Goal: Information Seeking & Learning: Learn about a topic

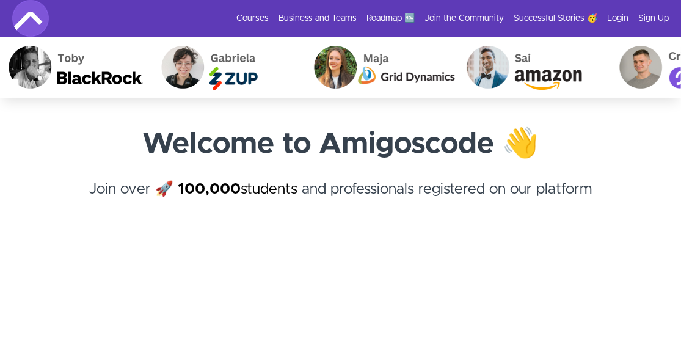
click at [21, 19] on img at bounding box center [30, 18] width 37 height 37
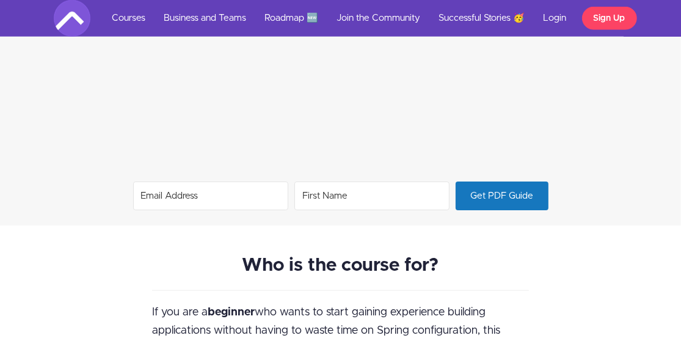
scroll to position [919, 0]
click at [510, 196] on span "Get PDF Guide" at bounding box center [502, 195] width 92 height 27
click at [233, 198] on input "Email Address" at bounding box center [210, 195] width 155 height 29
type input "[EMAIL_ADDRESS][PERSON_NAME][DOMAIN_NAME]"
click at [328, 190] on input "First Name" at bounding box center [372, 195] width 155 height 29
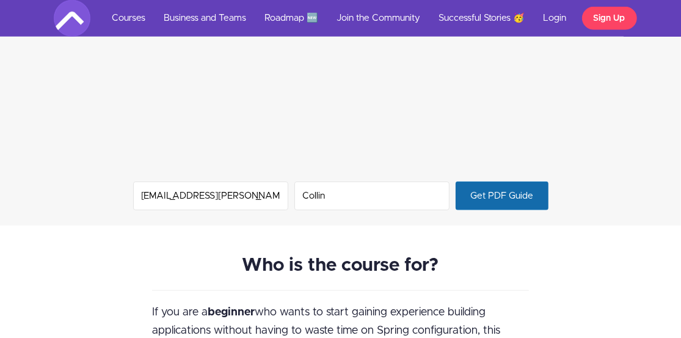
type input "Collin"
click at [482, 194] on span "Get PDF Guide" at bounding box center [502, 195] width 92 height 27
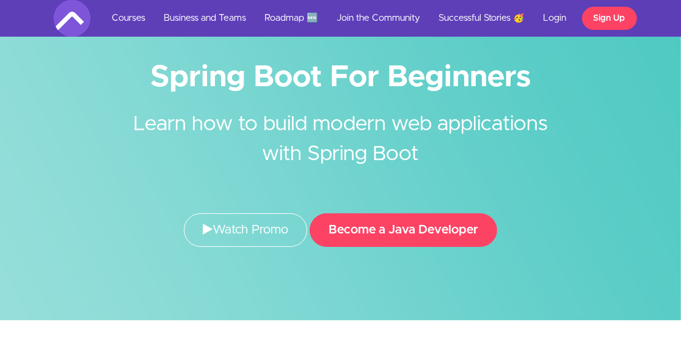
scroll to position [0, 0]
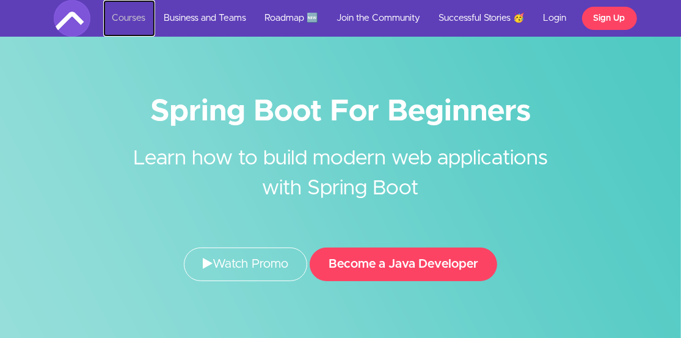
click at [123, 20] on link "Courses" at bounding box center [129, 18] width 52 height 37
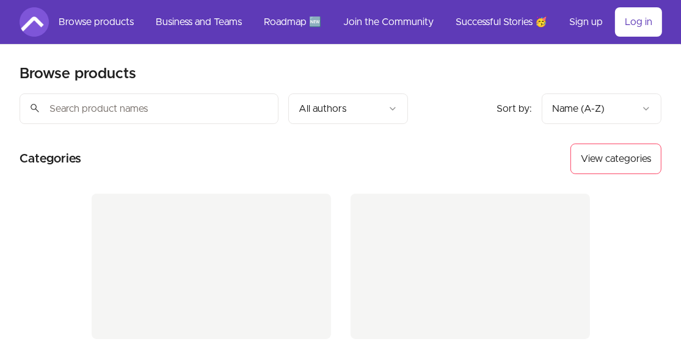
drag, startPoint x: 0, startPoint y: 0, endPoint x: 338, endPoint y: 166, distance: 376.3
click at [338, 166] on section "Categories View categories" at bounding box center [341, 159] width 642 height 31
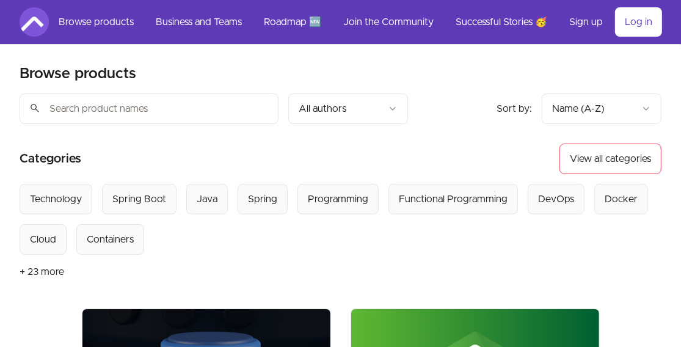
click at [79, 109] on input "search" at bounding box center [149, 108] width 259 height 31
click at [147, 194] on div "Spring Boot" at bounding box center [139, 199] width 54 height 15
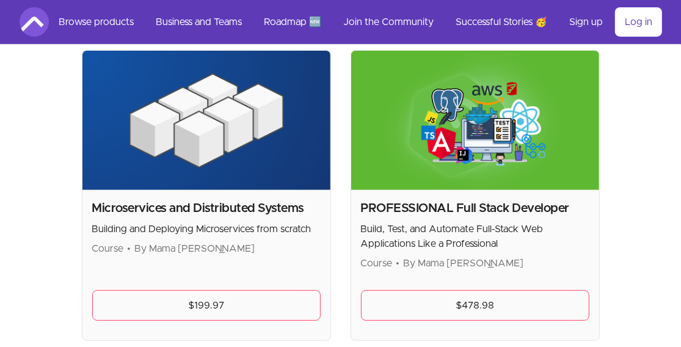
scroll to position [258, 0]
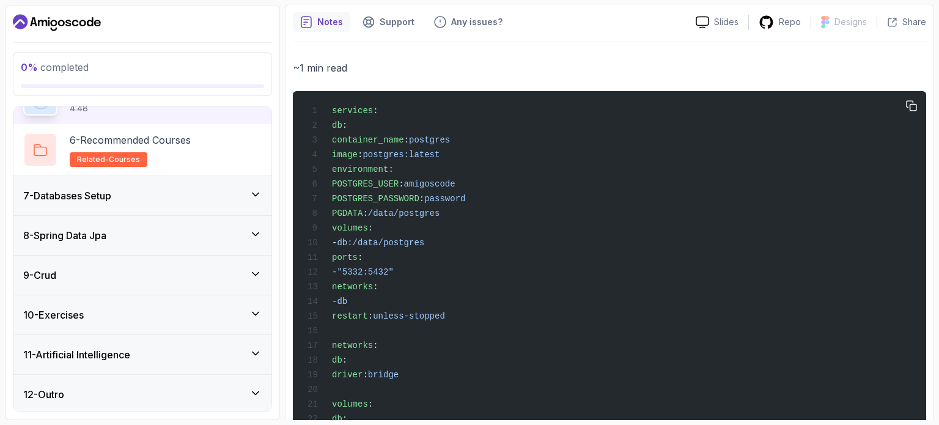
scroll to position [474, 0]
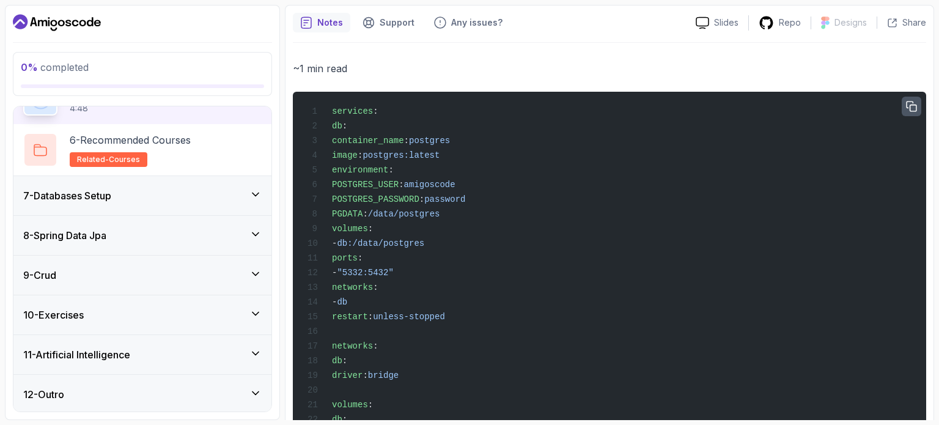
click at [690, 101] on icon "button" at bounding box center [911, 106] width 10 height 10
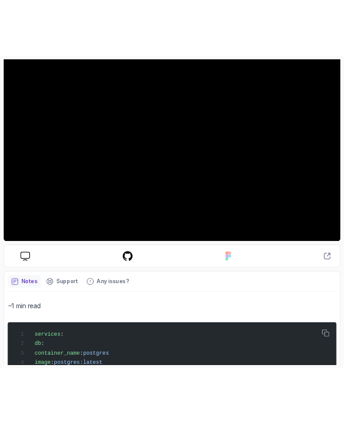
scroll to position [152, 0]
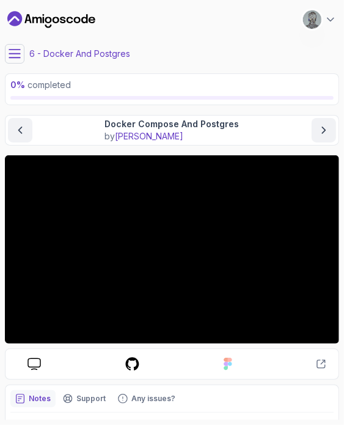
click at [227, 5] on div "My Courses Spring Boot for Beginners 0 Points 1 Collin Raymund Software Engineer" at bounding box center [172, 19] width 334 height 29
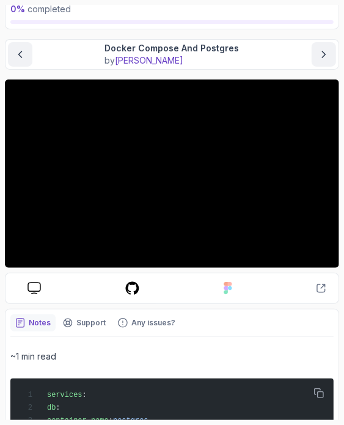
scroll to position [77, 0]
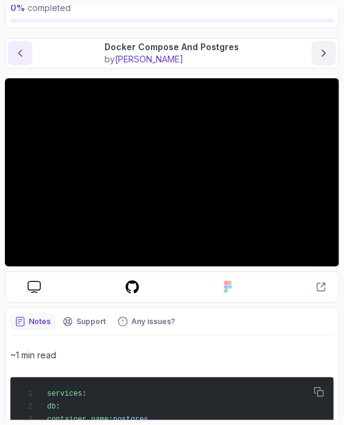
click at [15, 60] on button "previous content" at bounding box center [20, 53] width 24 height 24
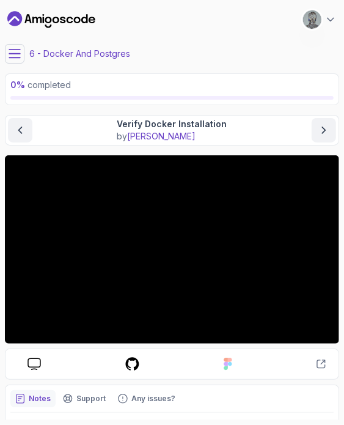
scroll to position [119, 0]
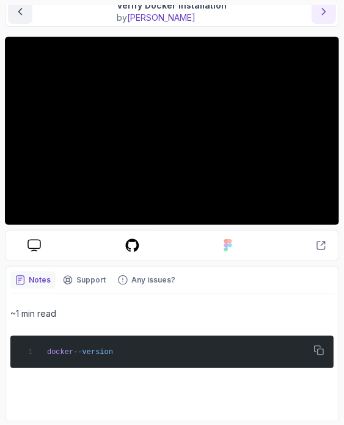
click at [321, 19] on button "next content" at bounding box center [324, 11] width 24 height 24
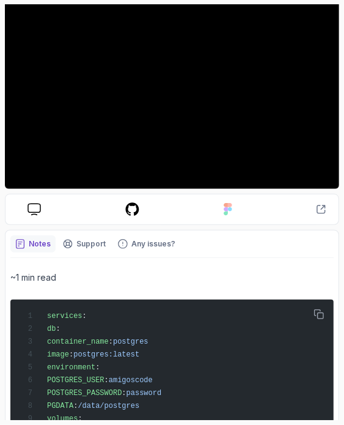
scroll to position [155, 0]
